Goal: Information Seeking & Learning: Learn about a topic

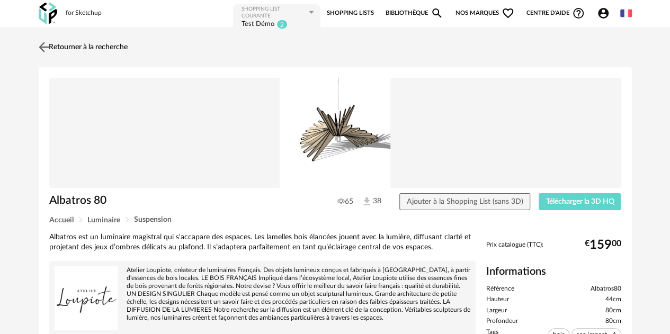
click at [84, 50] on link "Retourner à la recherche" at bounding box center [82, 46] width 92 height 23
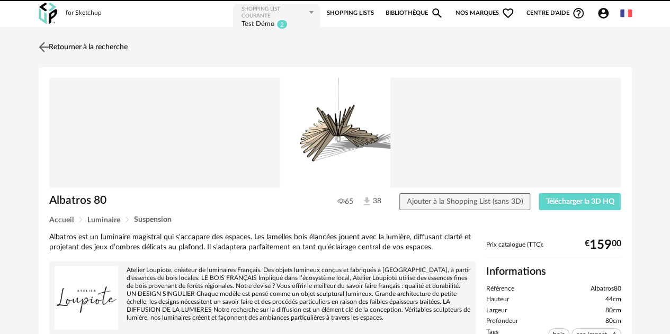
scroll to position [85, 0]
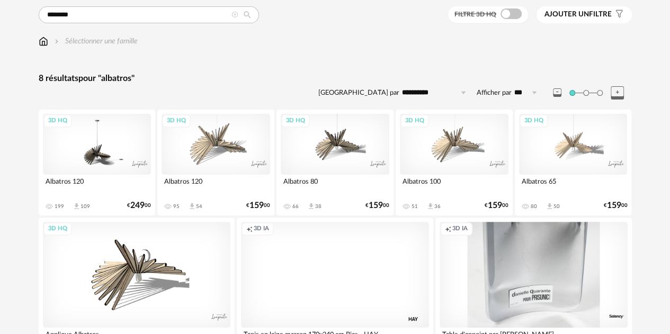
click at [233, 12] on icon at bounding box center [234, 15] width 7 height 7
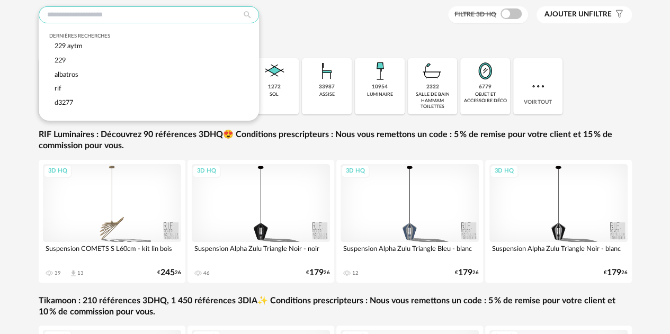
click at [110, 13] on input "text" at bounding box center [149, 14] width 220 height 17
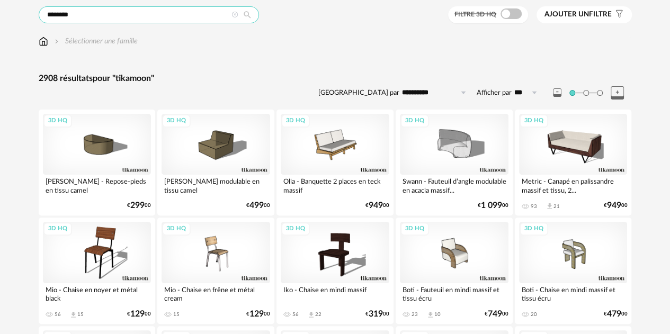
click at [84, 15] on input "********" at bounding box center [149, 14] width 220 height 17
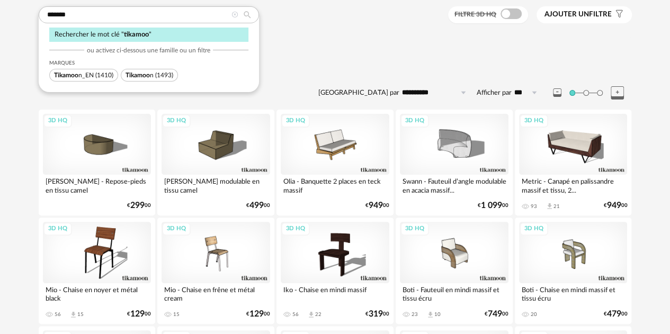
click at [144, 72] on span "Tikamoo" at bounding box center [137, 75] width 24 height 6
type input "********"
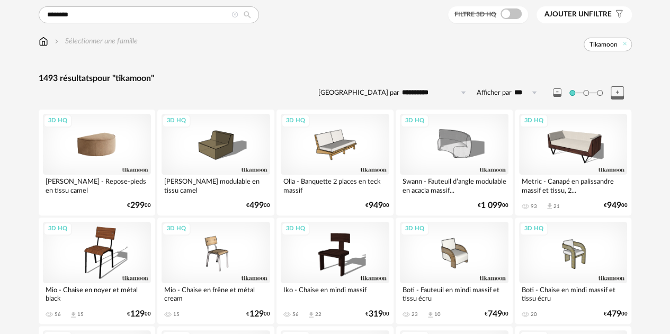
click at [109, 154] on div "3D HQ" at bounding box center [97, 144] width 109 height 61
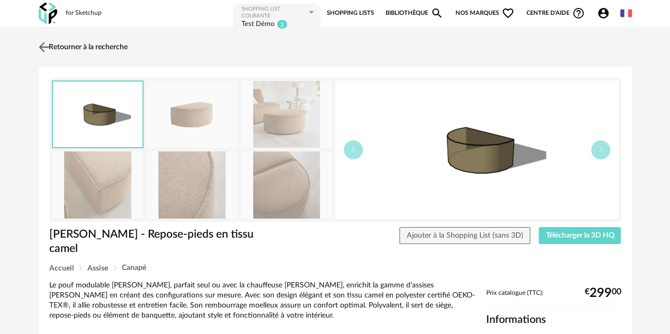
click at [39, 46] on img at bounding box center [43, 46] width 15 height 15
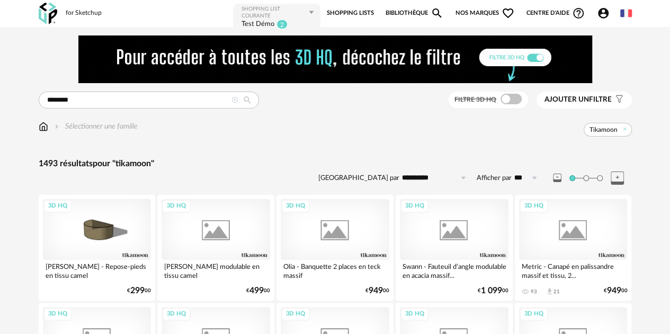
scroll to position [85, 0]
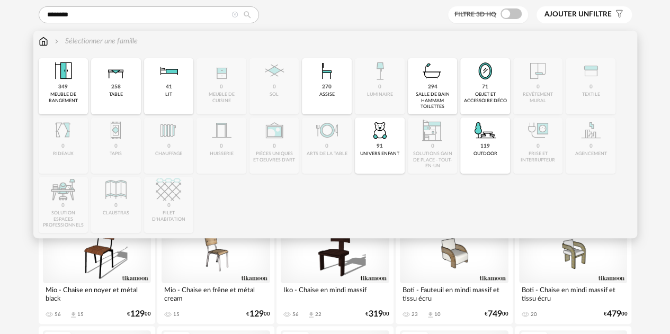
click at [368, 145] on div "91 univers enfant" at bounding box center [380, 146] width 50 height 56
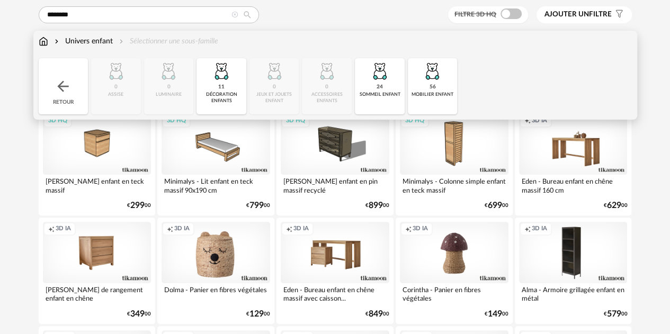
click at [67, 91] on img at bounding box center [63, 86] width 17 height 17
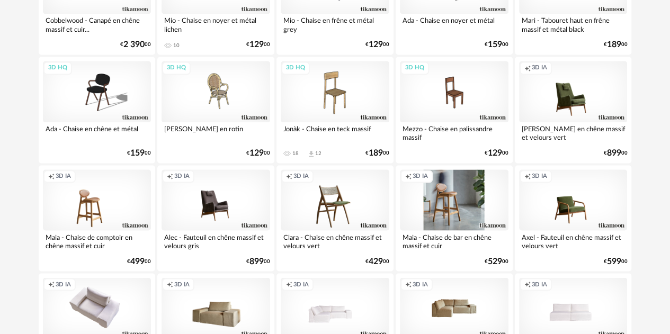
scroll to position [787, 0]
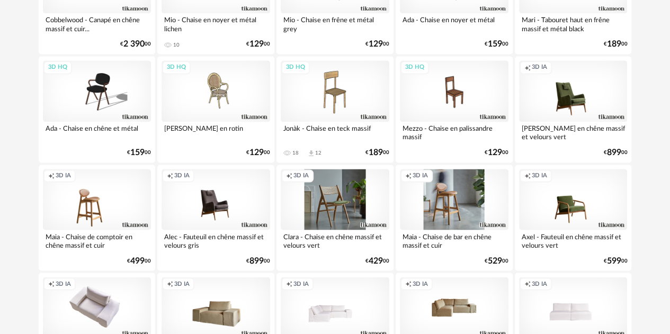
click at [312, 209] on div "Creation icon 3D IA" at bounding box center [335, 199] width 109 height 61
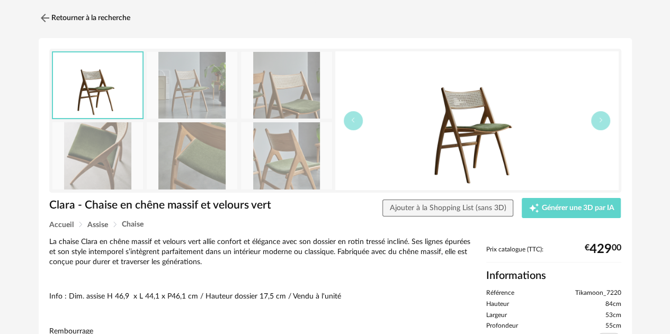
scroll to position [29, 0]
click at [592, 121] on button "button" at bounding box center [600, 121] width 19 height 19
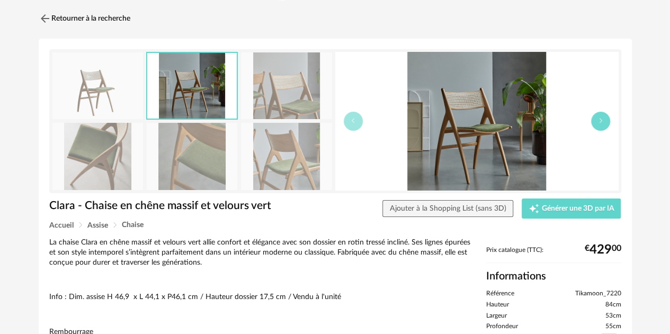
click at [592, 121] on button "button" at bounding box center [600, 121] width 19 height 19
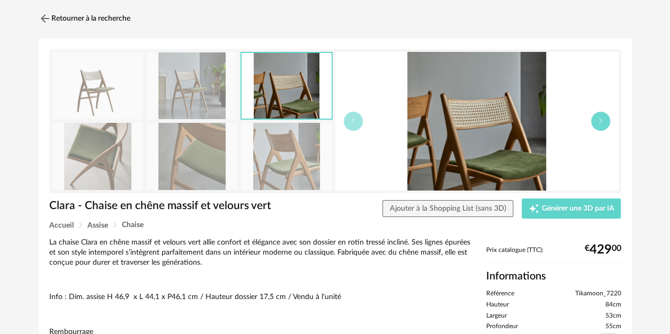
click at [592, 121] on button "button" at bounding box center [600, 121] width 19 height 19
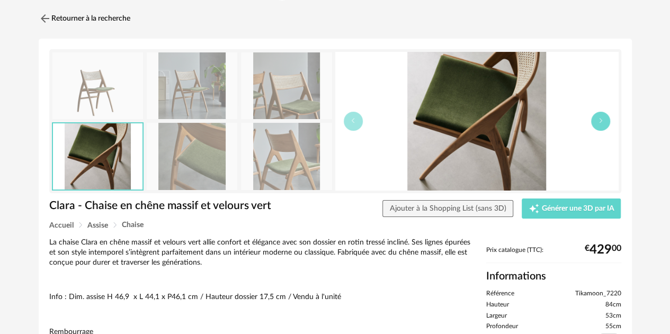
click at [592, 121] on button "button" at bounding box center [600, 121] width 19 height 19
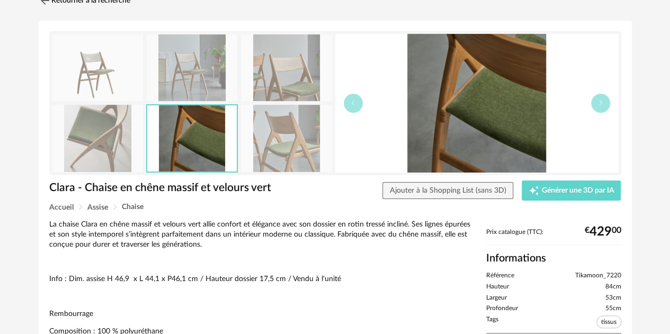
scroll to position [0, 0]
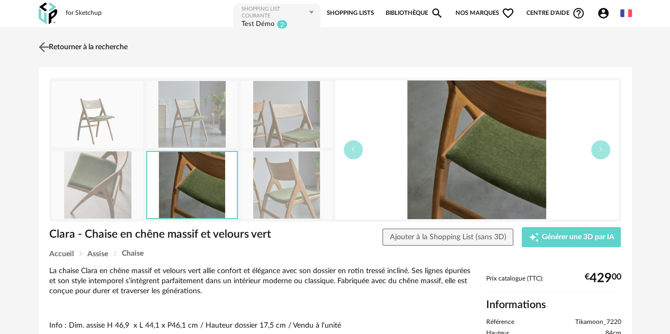
click at [47, 43] on img at bounding box center [43, 46] width 15 height 15
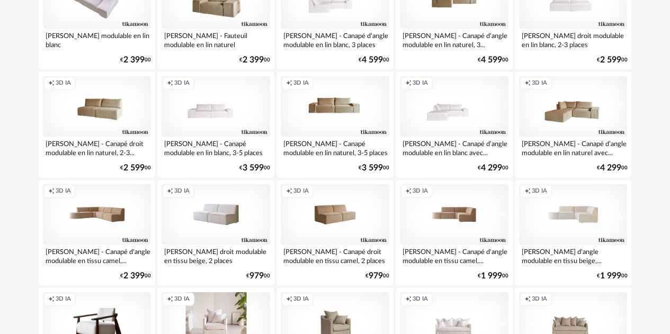
scroll to position [1097, 0]
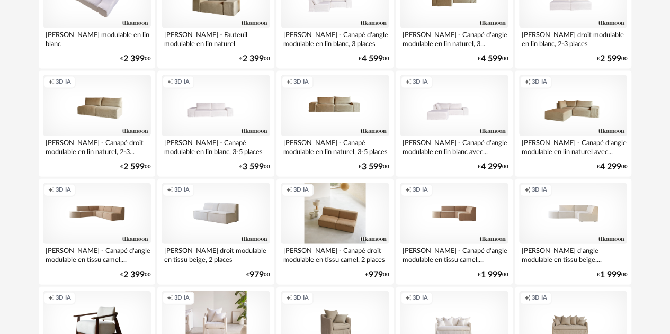
click at [357, 223] on div "Creation icon 3D IA" at bounding box center [335, 213] width 109 height 61
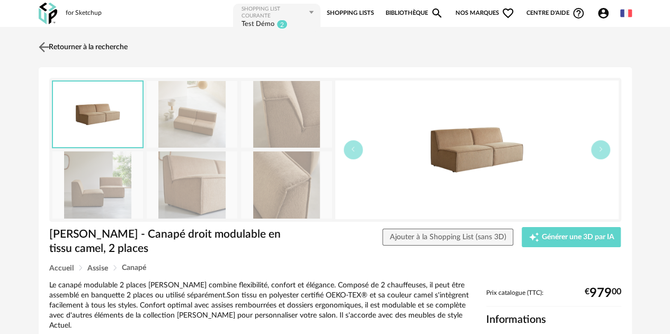
click at [46, 47] on img at bounding box center [43, 46] width 15 height 15
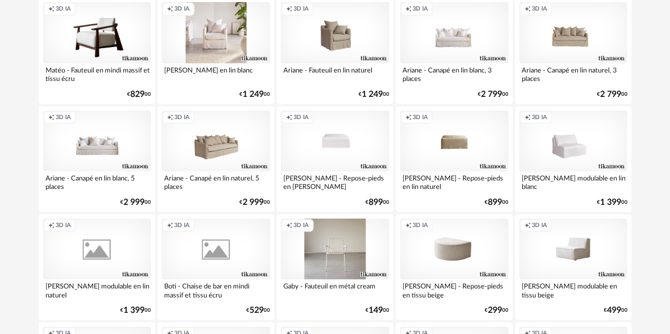
scroll to position [1386, 0]
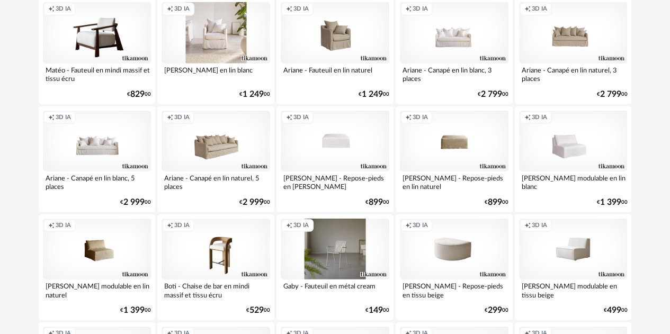
click at [346, 236] on div "Creation icon 3D IA" at bounding box center [335, 249] width 109 height 61
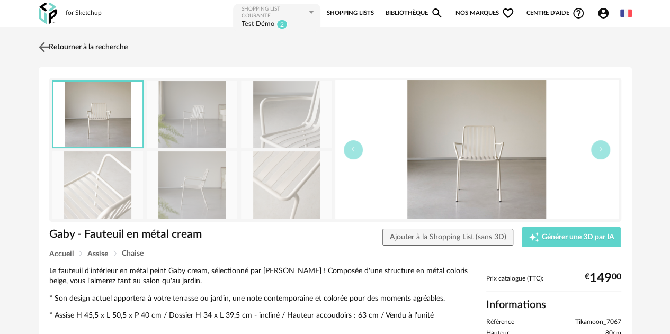
click at [66, 43] on link "Retourner à la recherche" at bounding box center [82, 46] width 92 height 23
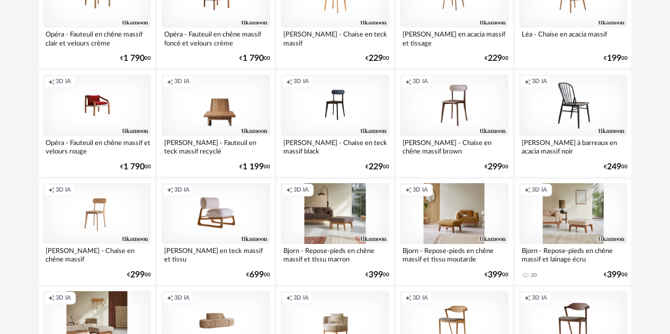
scroll to position [2088, 0]
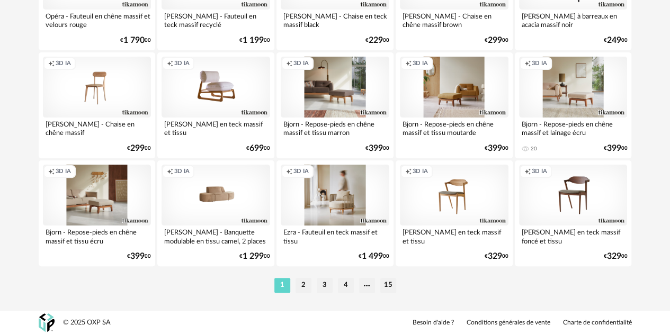
click at [332, 202] on div "Creation icon 3D IA" at bounding box center [335, 195] width 109 height 61
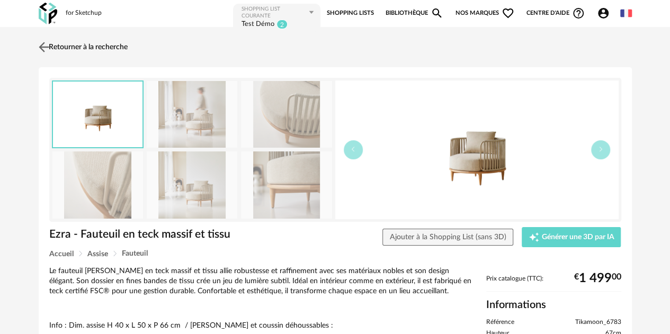
click at [54, 48] on link "Retourner à la recherche" at bounding box center [82, 46] width 92 height 23
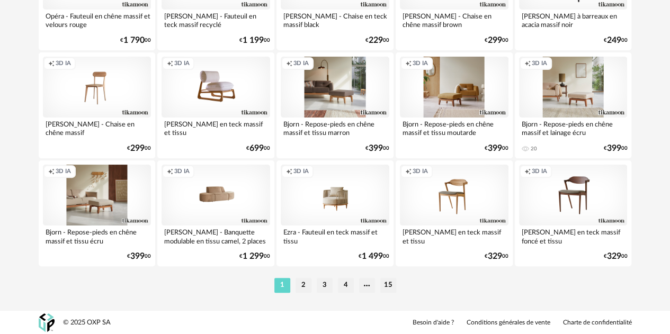
scroll to position [2060, 0]
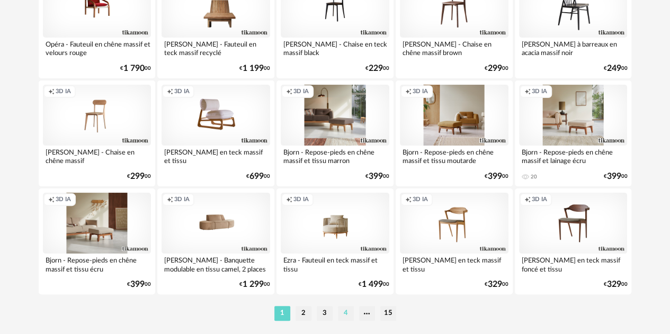
click at [345, 316] on li "4" at bounding box center [346, 313] width 16 height 15
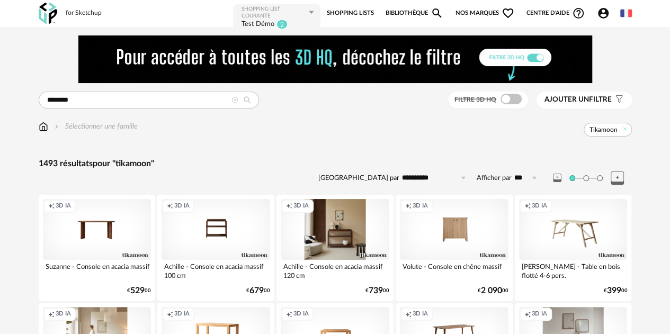
click at [331, 231] on div "Creation icon 3D IA" at bounding box center [335, 229] width 109 height 61
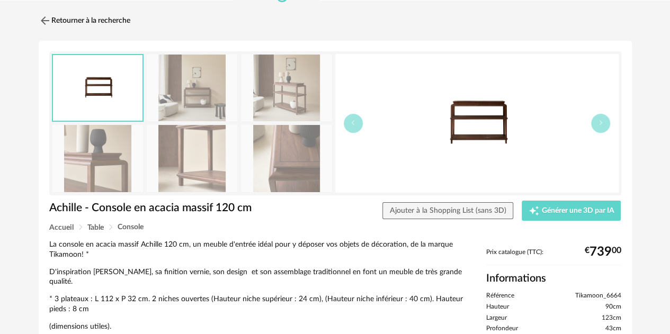
scroll to position [18, 0]
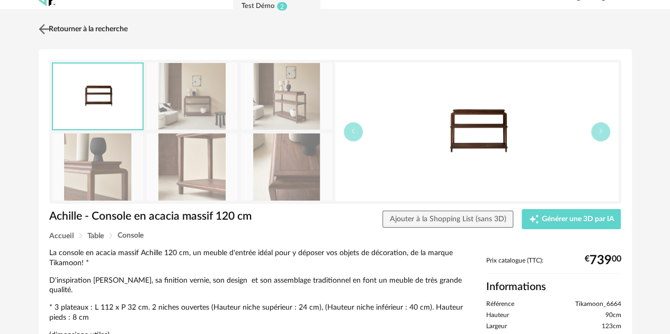
click at [49, 28] on img at bounding box center [43, 28] width 15 height 15
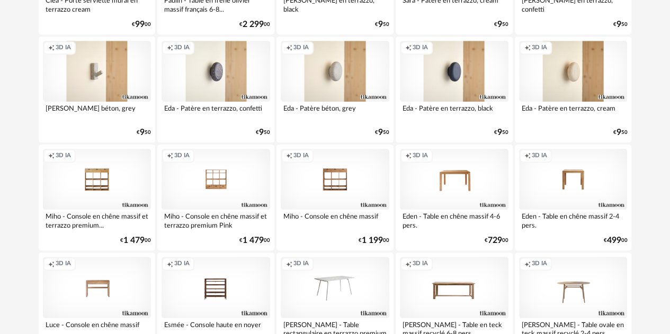
scroll to position [591, 0]
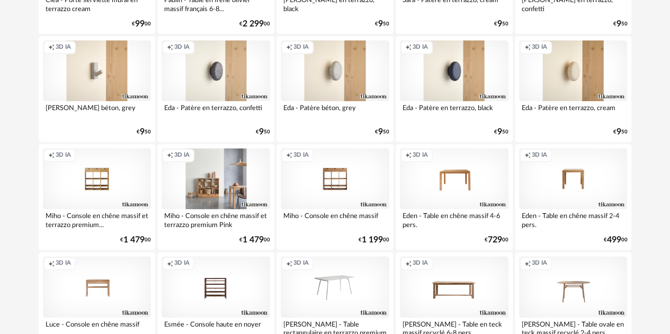
click at [210, 177] on div "Creation icon 3D IA" at bounding box center [215, 178] width 109 height 61
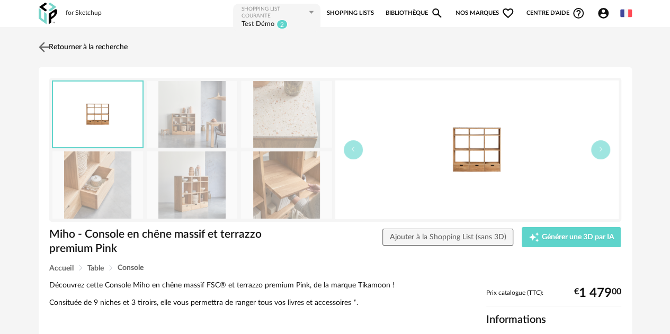
click at [44, 46] on img at bounding box center [43, 46] width 15 height 15
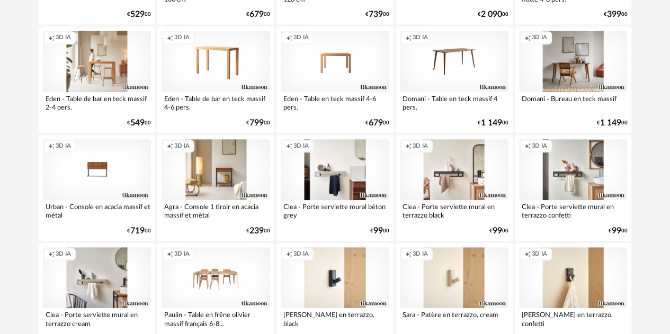
scroll to position [383, 0]
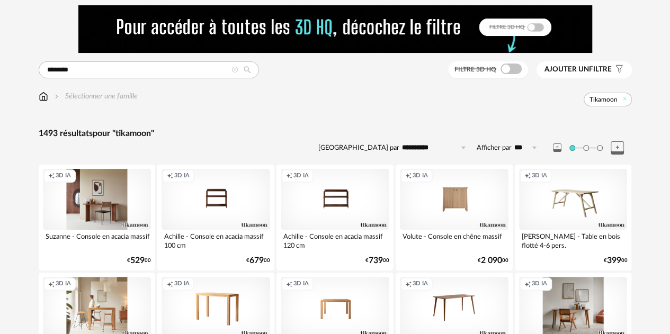
click at [107, 191] on div "Creation icon 3D IA" at bounding box center [97, 199] width 109 height 61
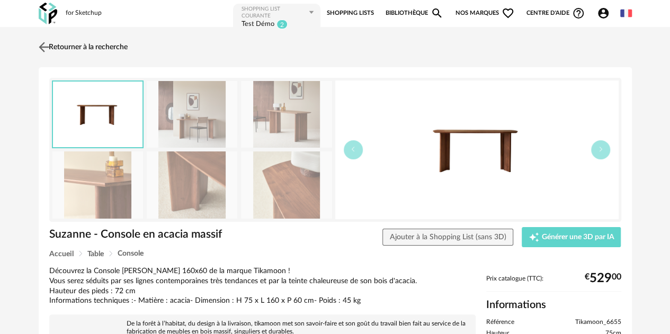
click at [52, 46] on link "Retourner à la recherche" at bounding box center [82, 46] width 92 height 23
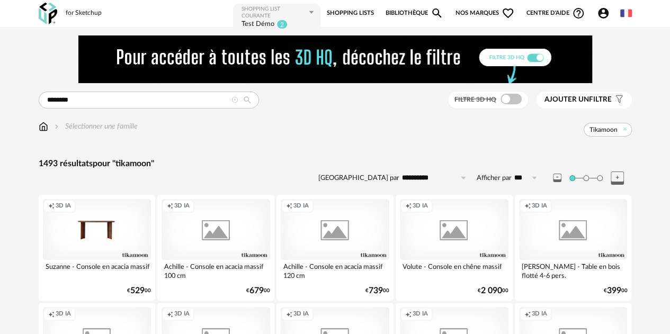
scroll to position [30, 0]
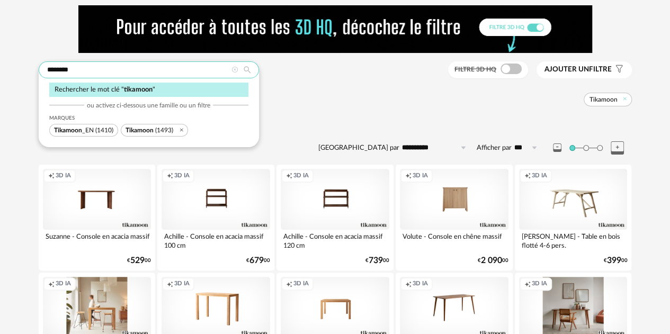
drag, startPoint x: 80, startPoint y: 71, endPoint x: 22, endPoint y: 63, distance: 58.8
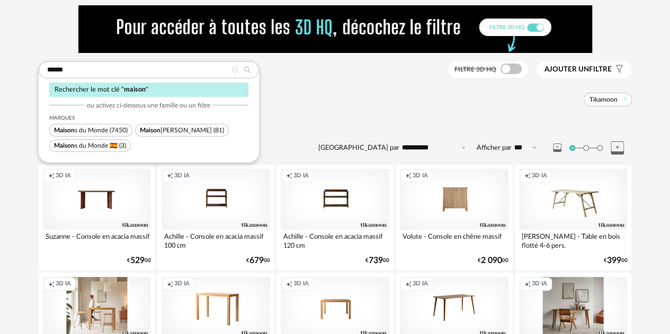
click at [81, 132] on span "Maison s du Monde" at bounding box center [81, 130] width 54 height 6
type input "********"
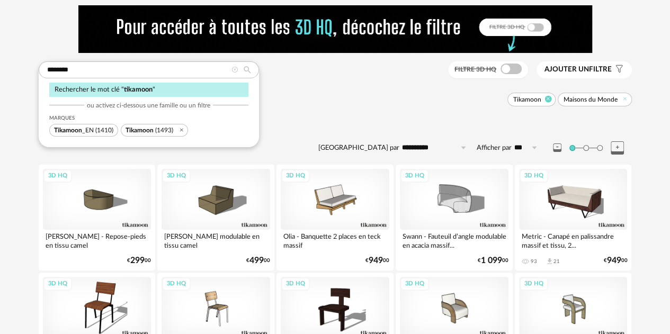
click at [549, 99] on icon at bounding box center [547, 99] width 7 height 7
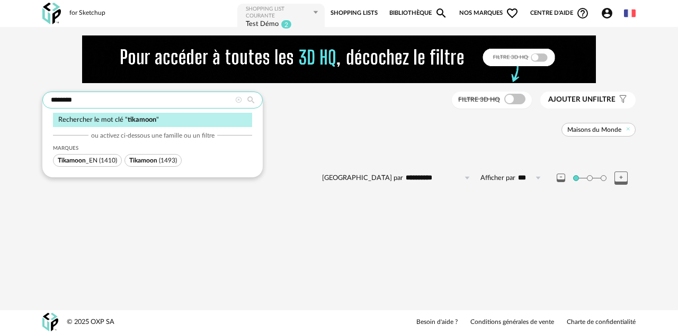
drag, startPoint x: 86, startPoint y: 98, endPoint x: 24, endPoint y: 88, distance: 62.2
click at [24, 88] on div "**********" at bounding box center [339, 119] width 678 height 185
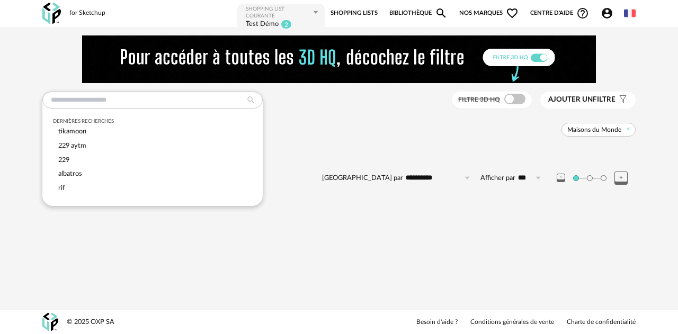
click at [30, 99] on div "**********" at bounding box center [339, 119] width 678 height 185
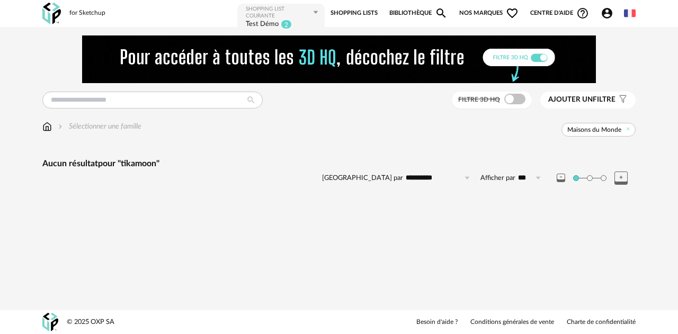
click at [594, 132] on span "Maisons du Monde" at bounding box center [594, 129] width 54 height 8
click at [628, 130] on icon at bounding box center [628, 129] width 7 height 7
type input "********"
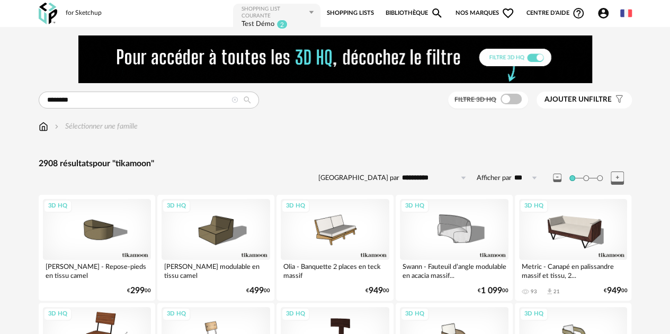
click at [469, 18] on span "Nos marques Heart Outline icon" at bounding box center [484, 13] width 59 height 21
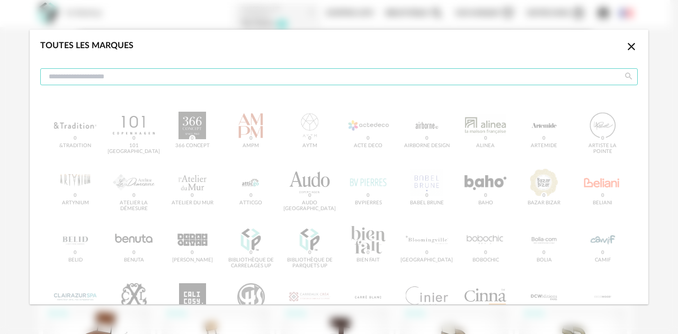
click at [175, 76] on input "dialog" at bounding box center [338, 76] width 597 height 17
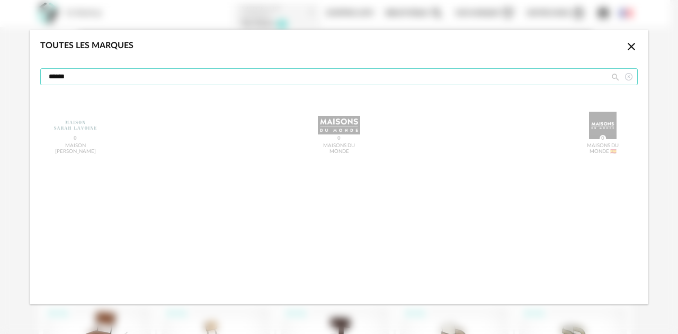
type input "******"
click at [631, 46] on icon "Close icon" at bounding box center [630, 46] width 7 height 7
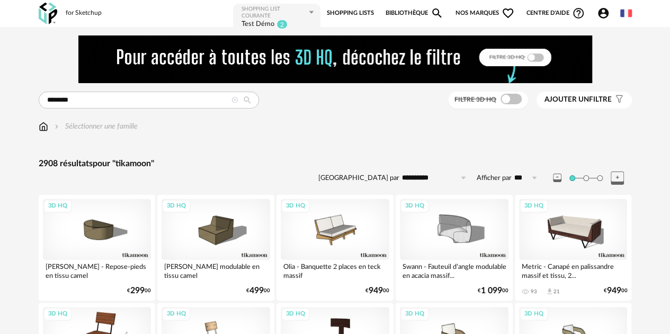
click at [235, 100] on icon at bounding box center [234, 100] width 7 height 7
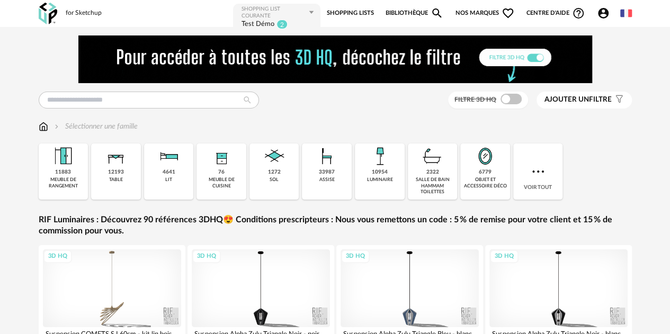
click at [462, 13] on span "Nos marques Heart Outline icon" at bounding box center [484, 13] width 59 height 21
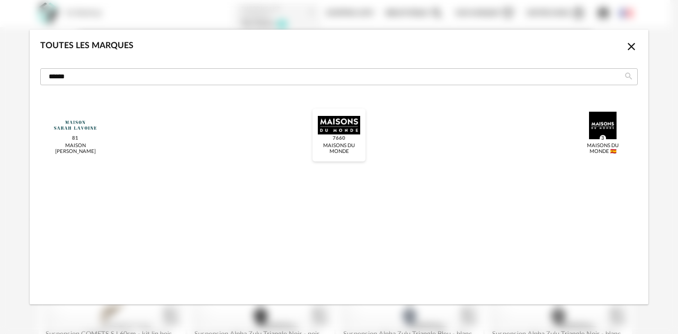
click at [341, 128] on div "dialog" at bounding box center [339, 126] width 42 height 28
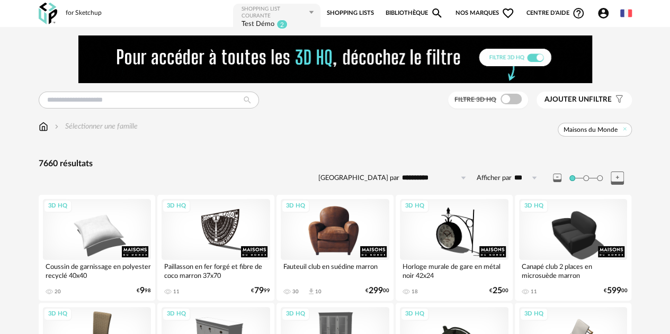
click at [317, 245] on div "3D HQ" at bounding box center [335, 229] width 109 height 61
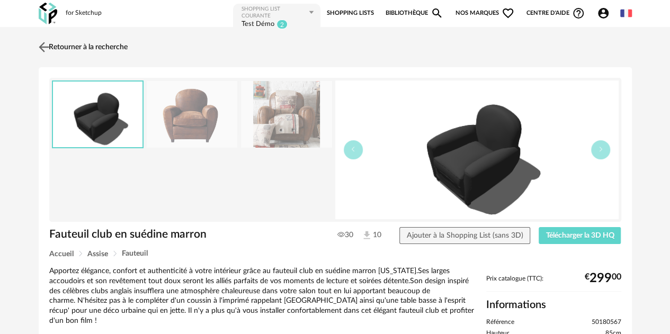
click at [58, 41] on link "Retourner à la recherche" at bounding box center [82, 46] width 92 height 23
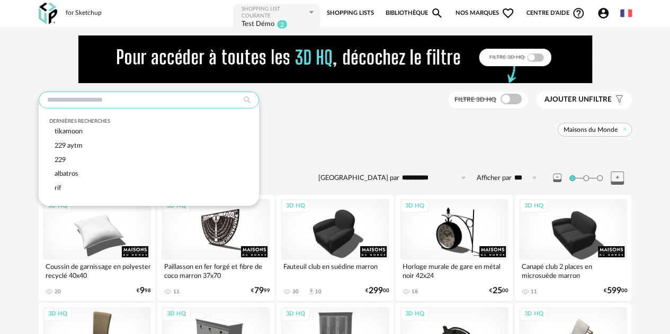
click at [125, 99] on input "text" at bounding box center [149, 100] width 220 height 17
click at [459, 134] on div "Maisons du Monde" at bounding box center [385, 130] width 494 height 14
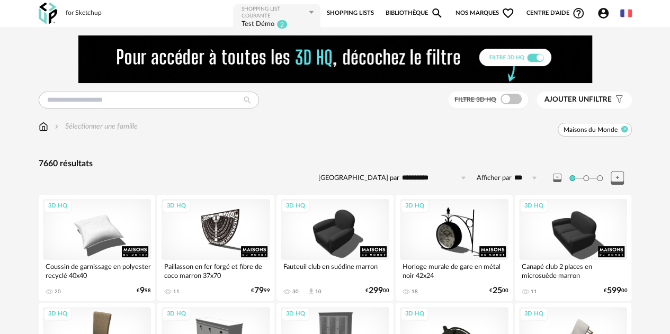
click at [624, 131] on icon at bounding box center [623, 129] width 7 height 7
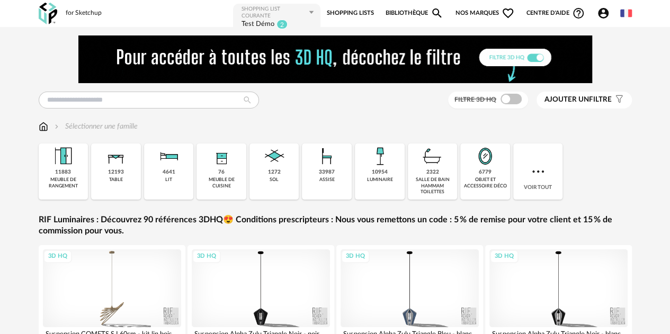
click at [468, 10] on span "Nos marques Heart Outline icon" at bounding box center [484, 13] width 59 height 21
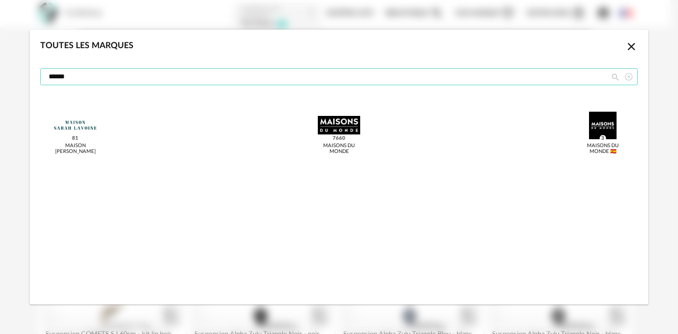
click at [287, 78] on input "******" at bounding box center [338, 76] width 597 height 17
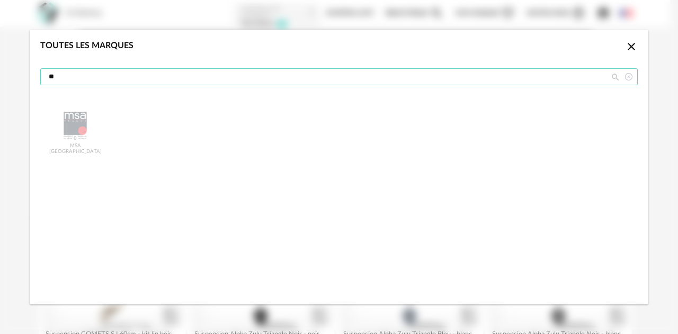
type input "*"
type input "**"
drag, startPoint x: 149, startPoint y: 78, endPoint x: 4, endPoint y: 81, distance: 145.6
click at [4, 81] on div "Toutes les marques Close icon ** MSA France 0" at bounding box center [339, 167] width 678 height 334
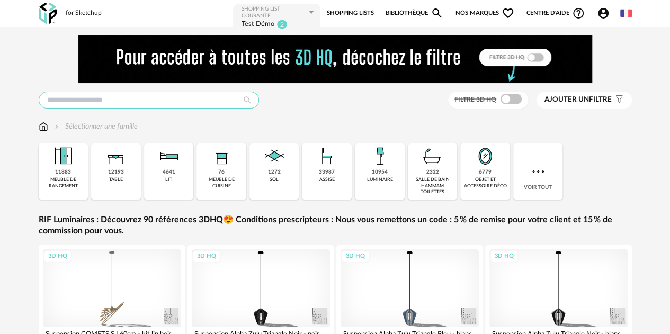
click at [83, 96] on input "text" at bounding box center [149, 100] width 220 height 17
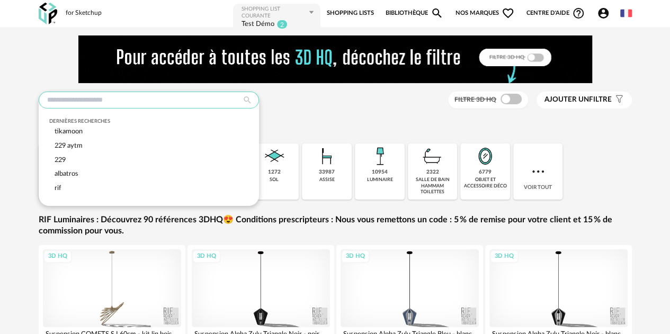
type input "*"
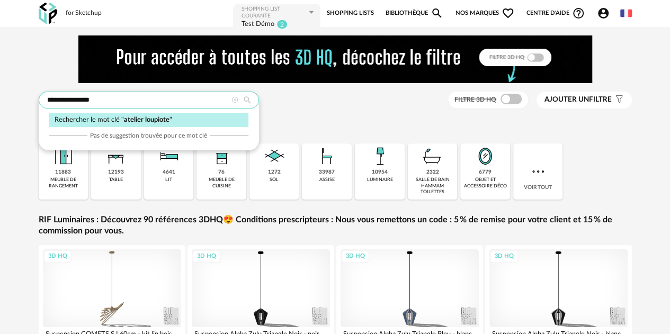
type input "**********"
